Goal: Transaction & Acquisition: Subscribe to service/newsletter

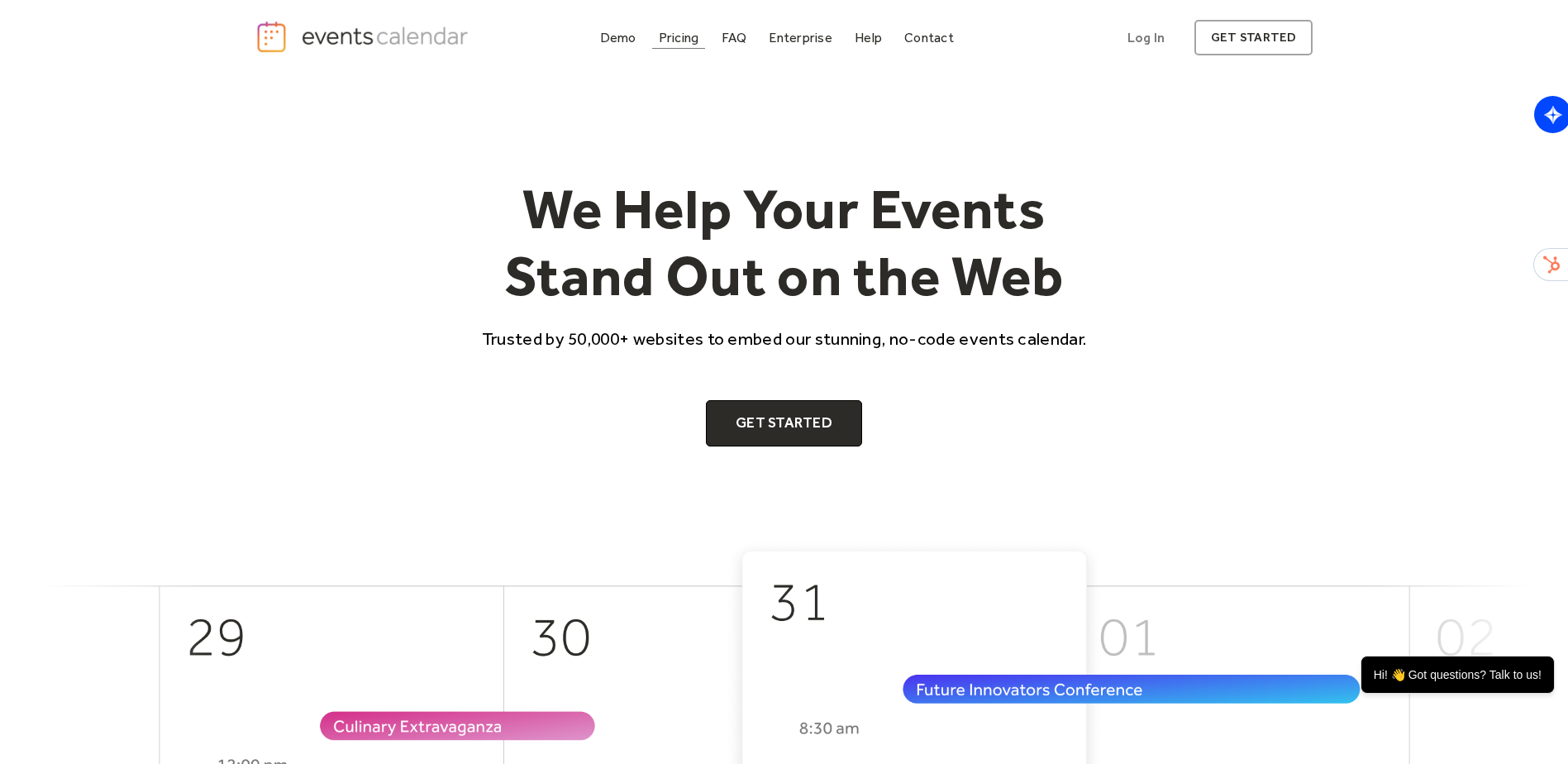
click at [678, 42] on div "Pricing" at bounding box center [679, 37] width 40 height 9
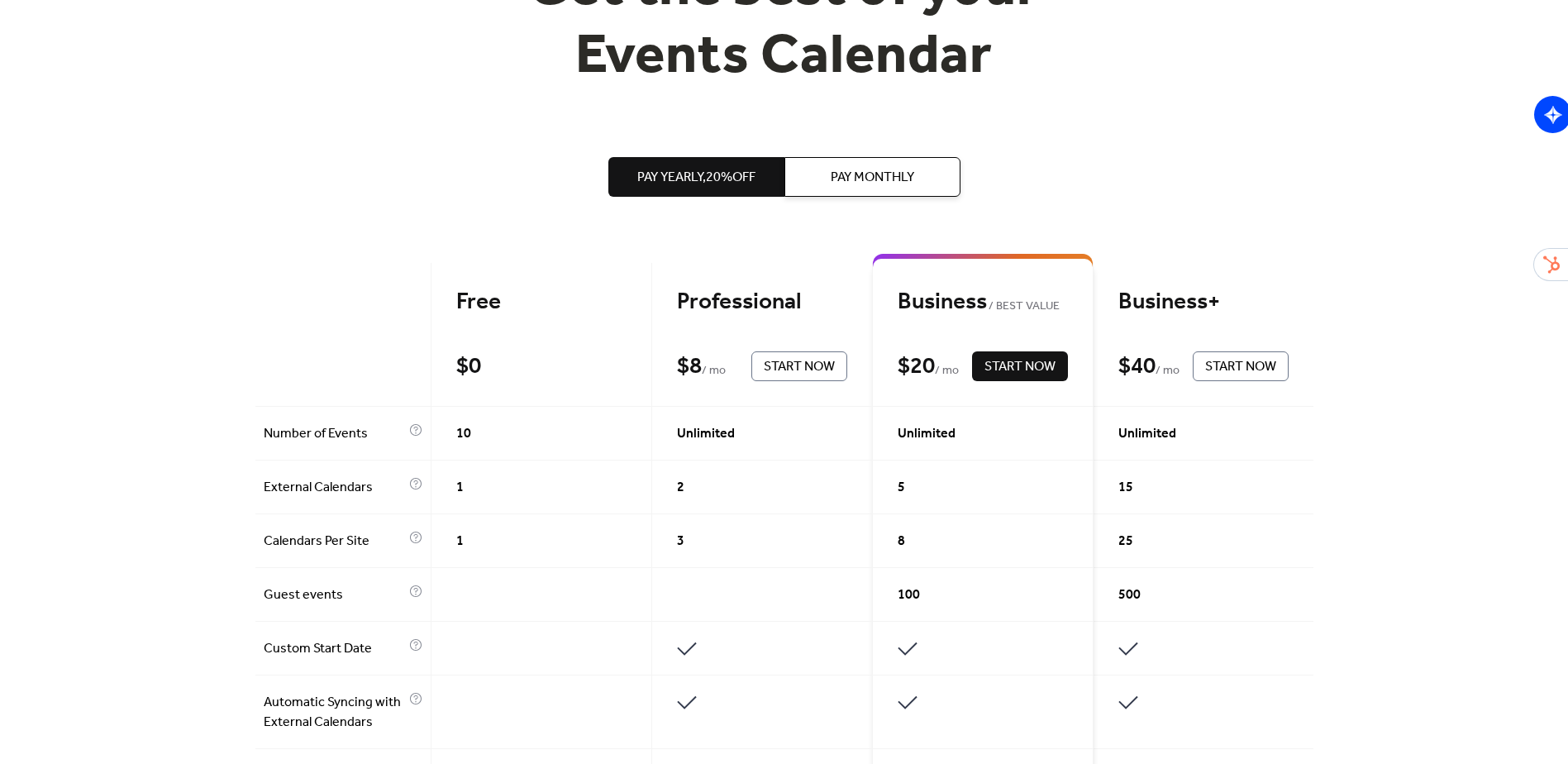
scroll to position [248, 0]
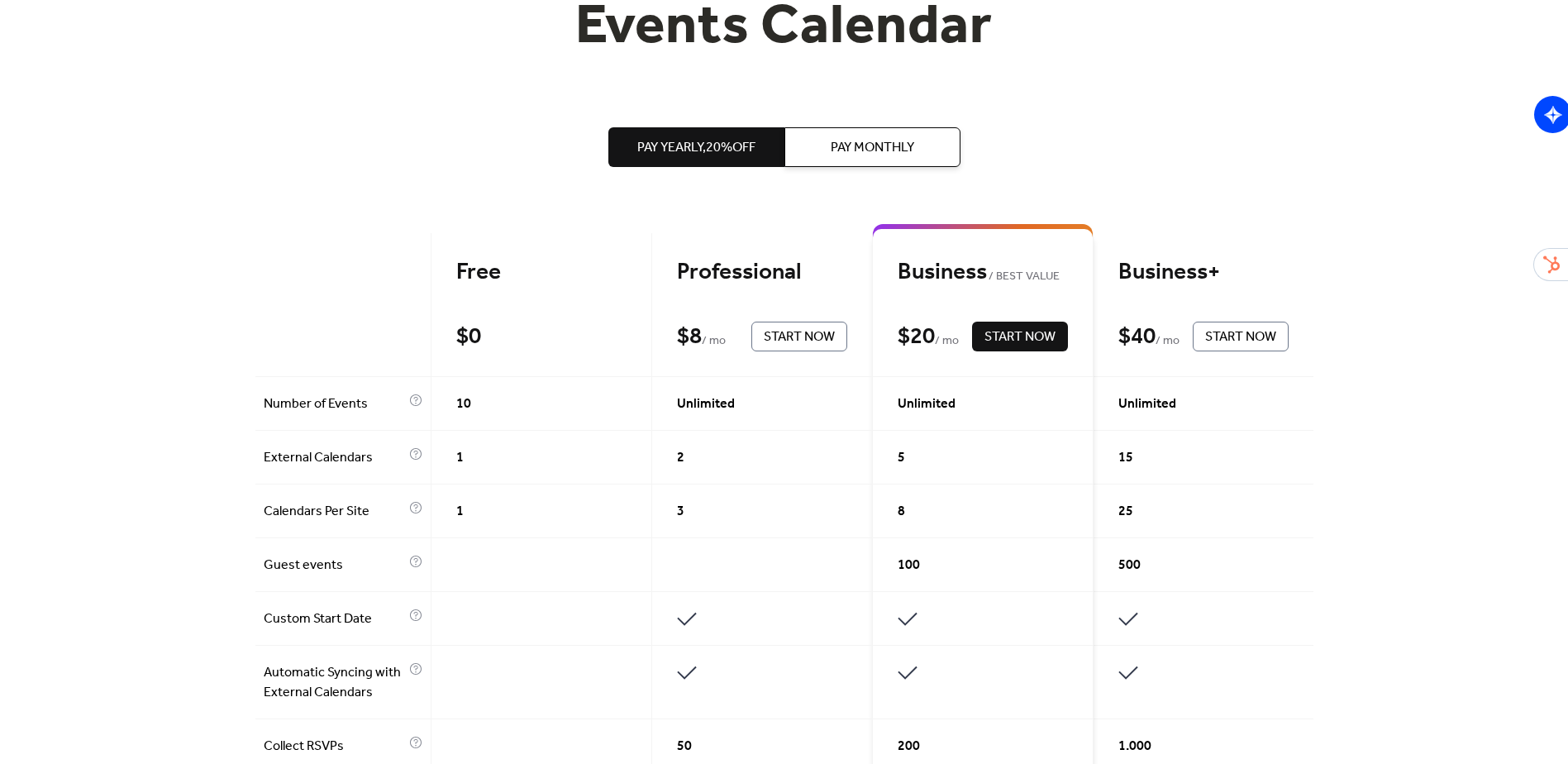
click at [888, 142] on span "Pay Monthly" at bounding box center [872, 148] width 84 height 20
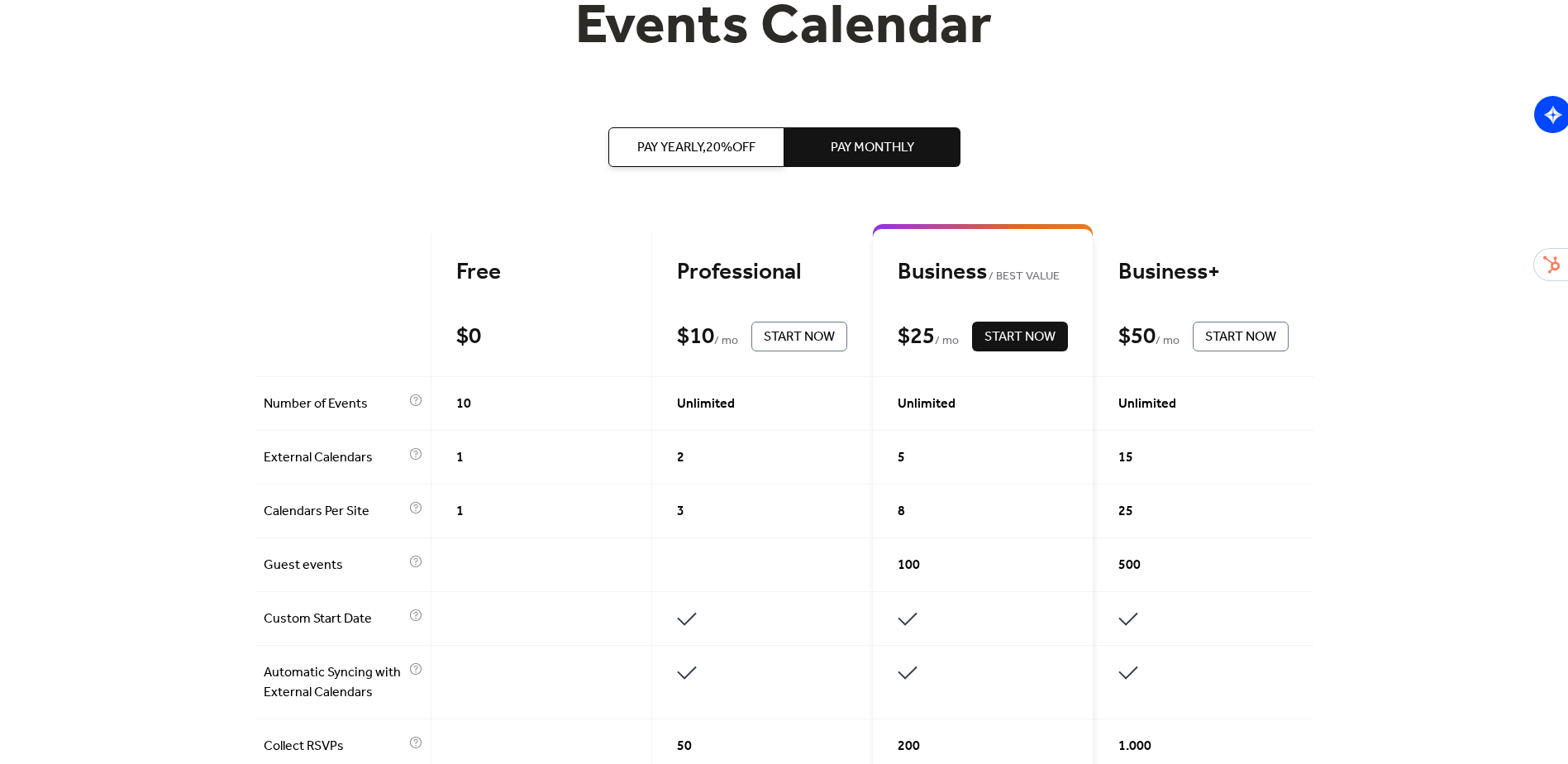
click at [698, 138] on span "Pay Yearly, 20% off" at bounding box center [696, 148] width 118 height 20
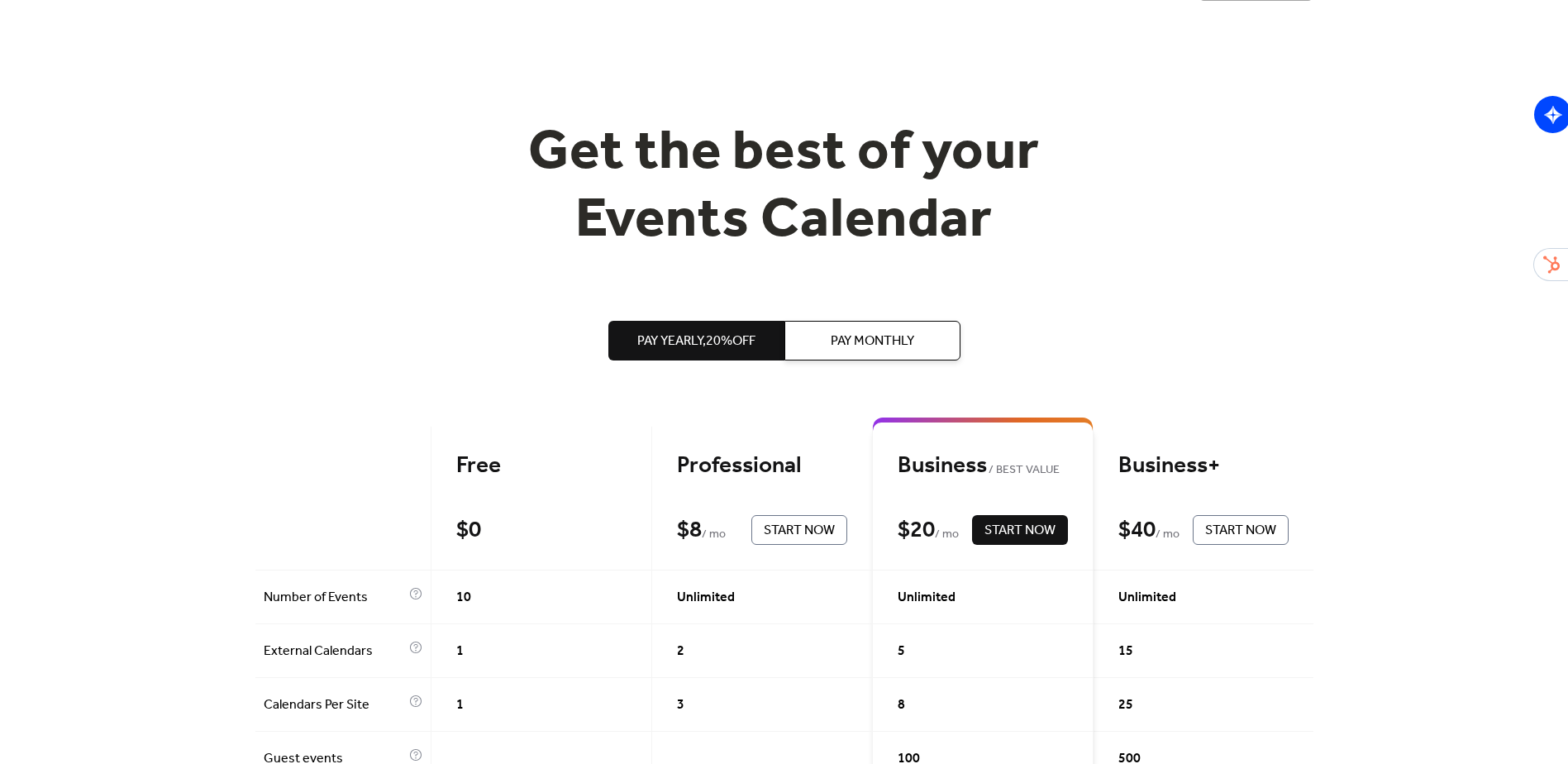
scroll to position [0, 0]
